Goal: Transaction & Acquisition: Purchase product/service

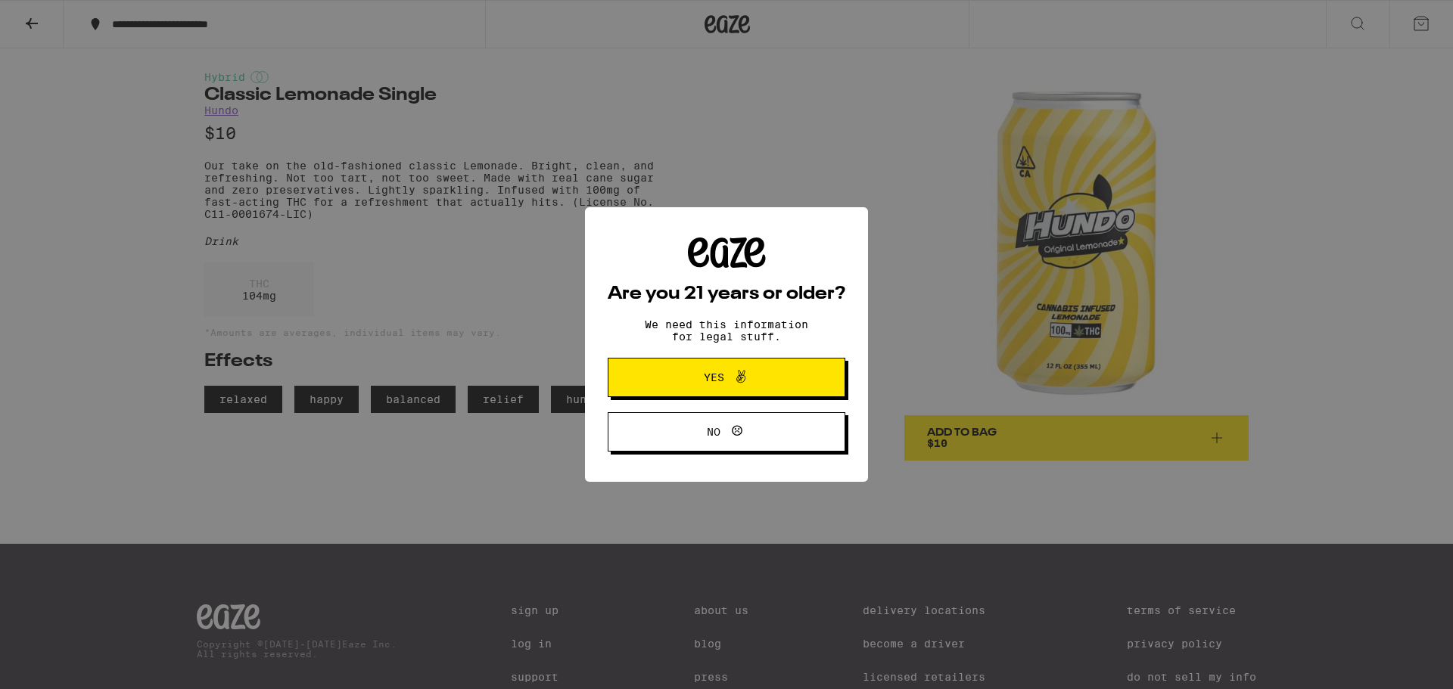
click at [671, 380] on span "Yes" at bounding box center [726, 378] width 115 height 20
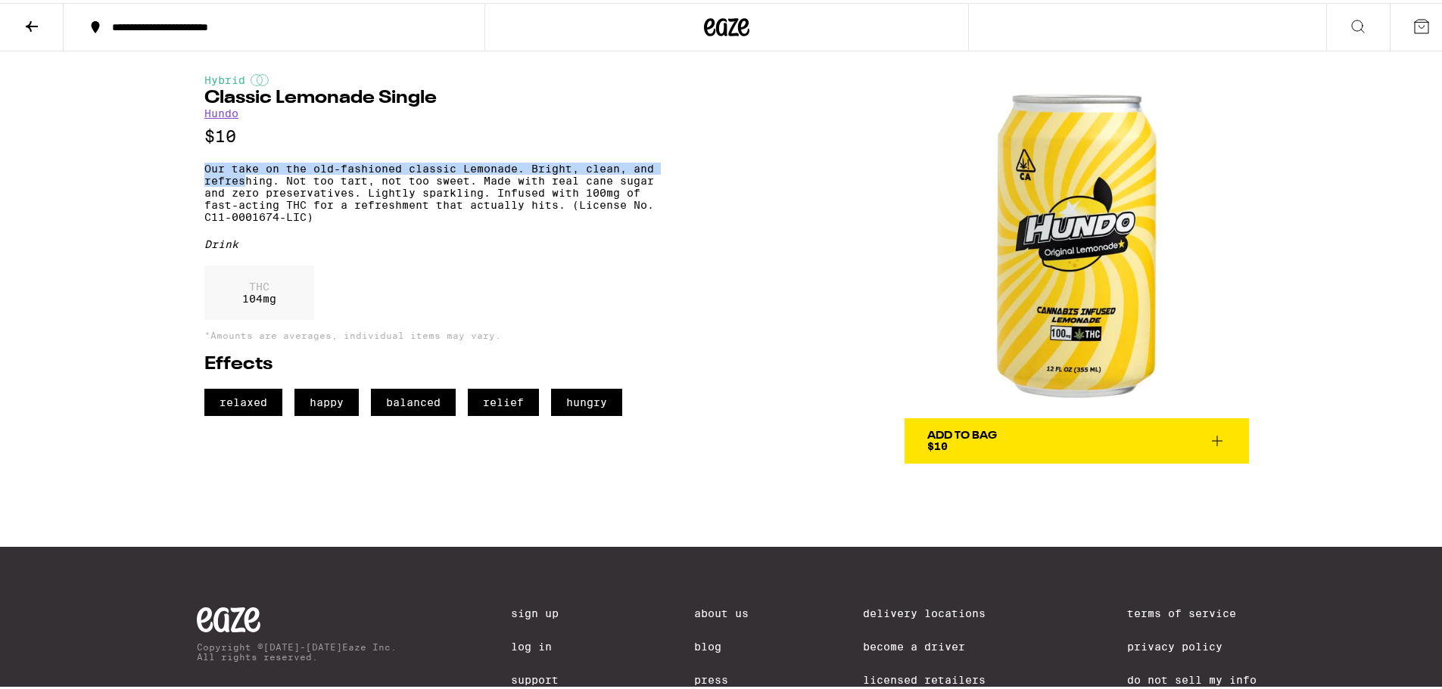
drag, startPoint x: 179, startPoint y: 173, endPoint x: 241, endPoint y: 184, distance: 63.1
click at [241, 184] on div "Hybrid Classic Lemonade Single Hundo $10 Our take on the old-fashioned classic …" at bounding box center [727, 254] width 1090 height 412
click at [241, 184] on p "Our take on the old-fashioned classic Lemonade. Bright, clean, and refreshing. …" at bounding box center [439, 190] width 470 height 61
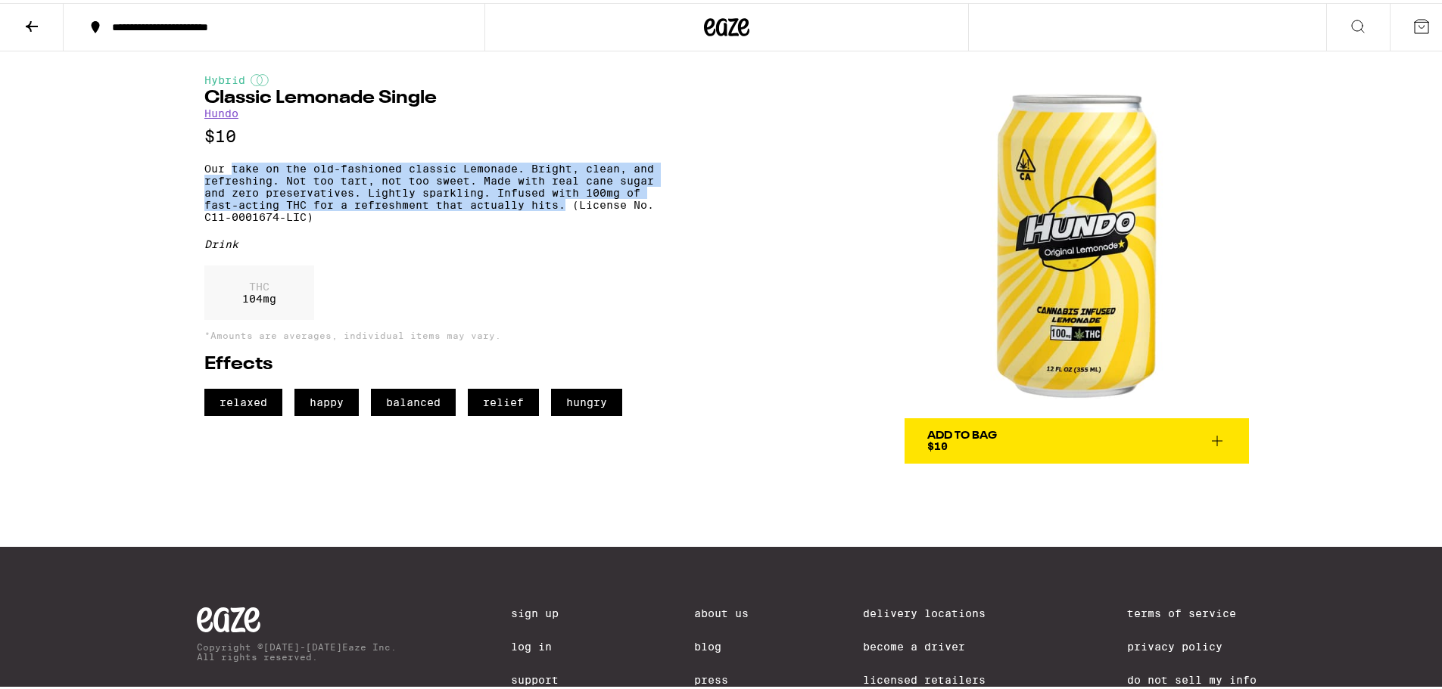
drag, startPoint x: 223, startPoint y: 171, endPoint x: 560, endPoint y: 207, distance: 338.7
click at [560, 207] on p "Our take on the old-fashioned classic Lemonade. Bright, clean, and refreshing. …" at bounding box center [439, 190] width 470 height 61
copy p "take on the old-fashioned classic Lemonade. Bright, clean, and refreshing. Not …"
